Goal: Task Accomplishment & Management: Use online tool/utility

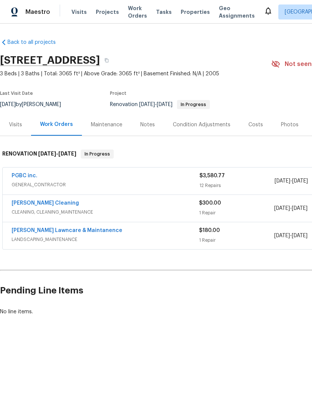
click at [148, 123] on div "Notes" at bounding box center [147, 124] width 15 height 7
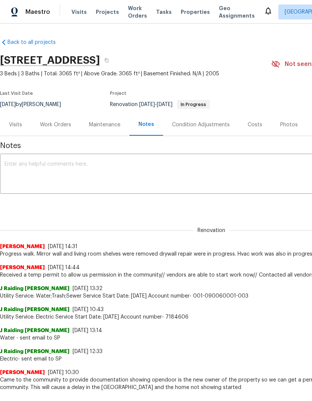
click at [16, 124] on div "Visits" at bounding box center [15, 124] width 13 height 7
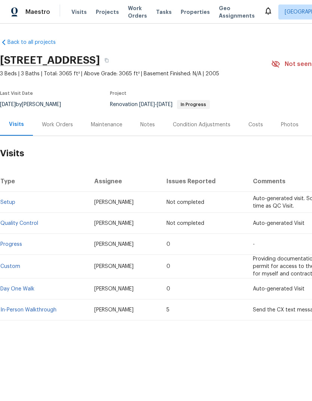
click at [57, 123] on div "Work Orders" at bounding box center [57, 124] width 31 height 7
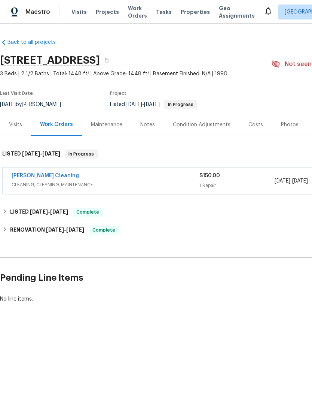
click at [166, 179] on div "[PERSON_NAME] Cleaning" at bounding box center [106, 176] width 188 height 9
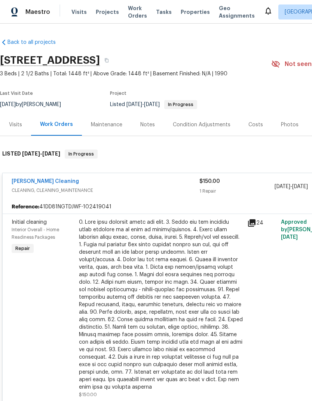
click at [212, 240] on div at bounding box center [161, 304] width 164 height 172
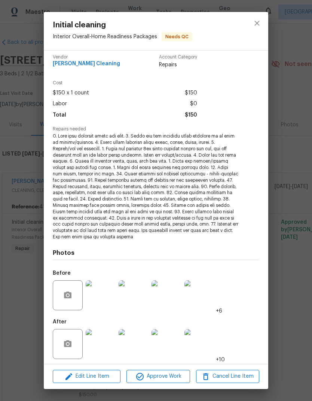
scroll to position [4, 0]
click at [102, 343] on img at bounding box center [101, 344] width 30 height 30
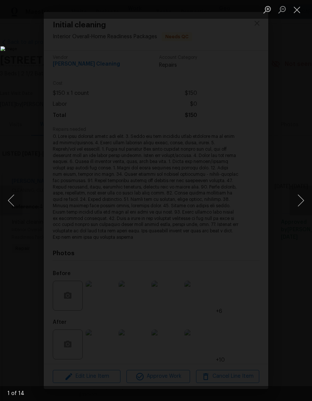
click at [300, 201] on button "Next image" at bounding box center [301, 200] width 22 height 30
click at [300, 200] on button "Next image" at bounding box center [301, 200] width 22 height 30
click at [297, 203] on button "Next image" at bounding box center [301, 200] width 22 height 30
click at [298, 203] on button "Next image" at bounding box center [301, 200] width 22 height 30
click at [299, 198] on button "Next image" at bounding box center [301, 200] width 22 height 30
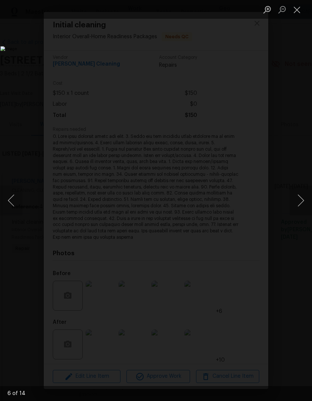
click at [297, 197] on button "Next image" at bounding box center [301, 200] width 22 height 30
click at [297, 196] on button "Next image" at bounding box center [301, 200] width 22 height 30
click at [297, 198] on button "Next image" at bounding box center [301, 200] width 22 height 30
click at [298, 197] on button "Next image" at bounding box center [301, 200] width 22 height 30
click at [296, 12] on button "Close lightbox" at bounding box center [297, 9] width 15 height 13
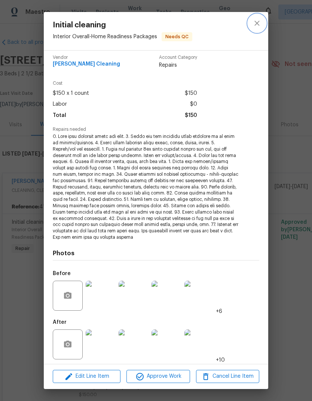
click at [258, 18] on button "close" at bounding box center [257, 23] width 18 height 18
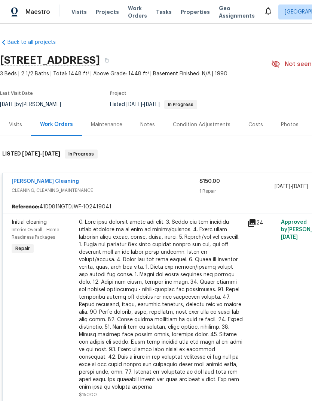
click at [185, 261] on div at bounding box center [161, 304] width 164 height 172
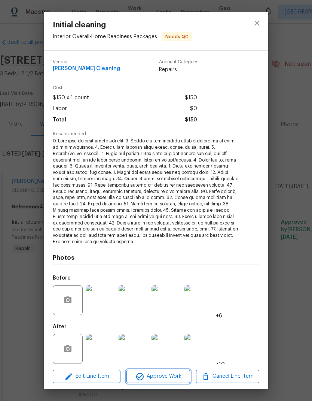
click at [161, 374] on span "Approve Work" at bounding box center [158, 376] width 59 height 9
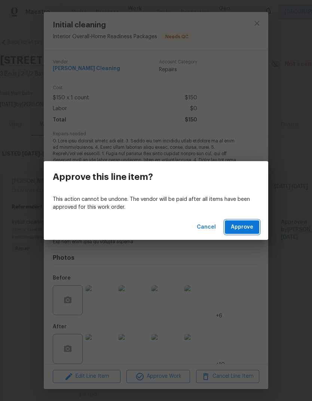
click at [248, 225] on span "Approve" at bounding box center [242, 226] width 22 height 9
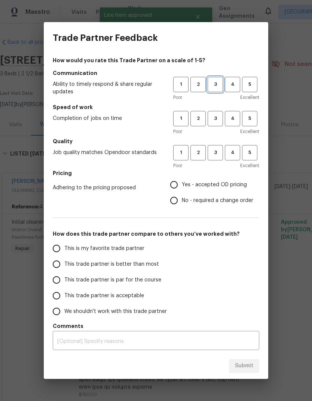
click at [215, 81] on span "3" at bounding box center [216, 84] width 14 height 9
click at [214, 119] on span "3" at bounding box center [216, 118] width 14 height 9
click at [218, 151] on span "3" at bounding box center [216, 152] width 14 height 9
click at [178, 178] on input "Yes - accepted OD pricing" at bounding box center [174, 185] width 16 height 16
radio input "true"
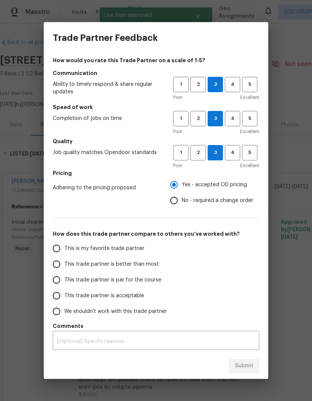
click at [65, 260] on label "This trade partner is better than most" at bounding box center [108, 264] width 118 height 16
click at [64, 260] on input "This trade partner is better than most" at bounding box center [57, 264] width 16 height 16
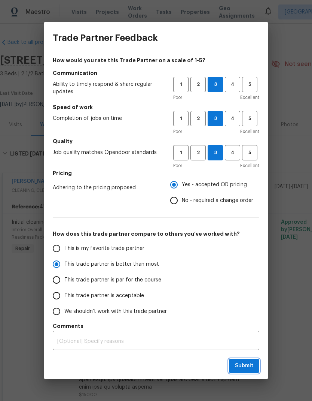
click at [238, 362] on span "Submit" at bounding box center [244, 365] width 18 height 9
radio input "true"
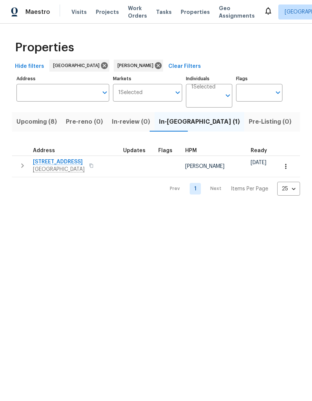
click at [32, 119] on span "Upcoming (8)" at bounding box center [36, 121] width 40 height 10
